Goal: Navigation & Orientation: Find specific page/section

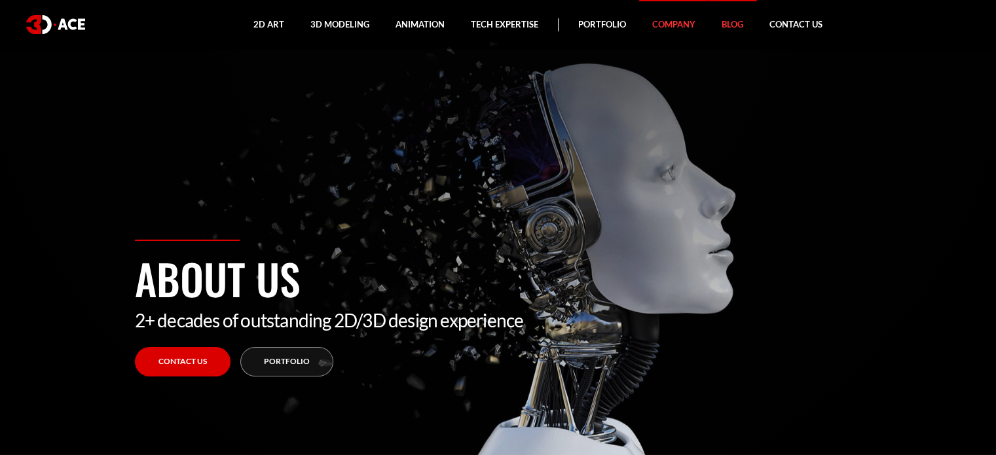
click at [736, 27] on link "Blog" at bounding box center [733, 24] width 48 height 49
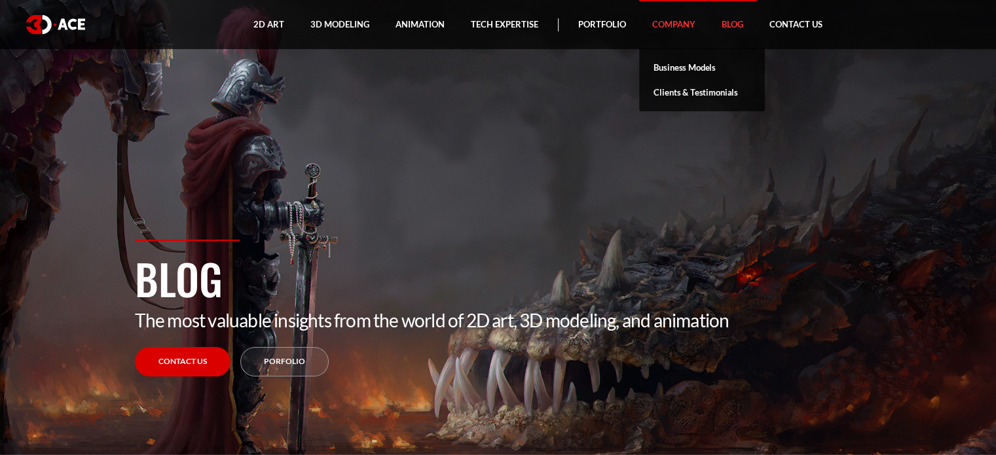
click at [672, 22] on link "Company" at bounding box center [673, 24] width 69 height 49
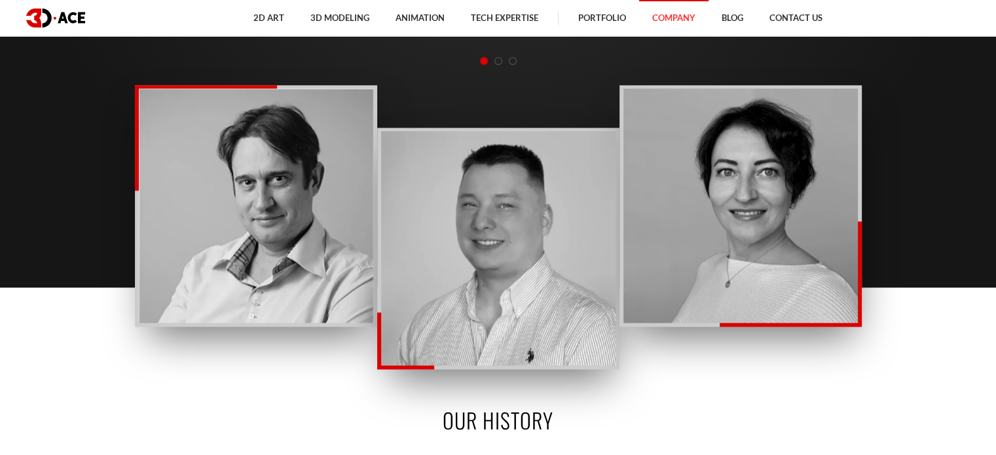
scroll to position [1488, 0]
